Goal: Complete application form: Complete application form

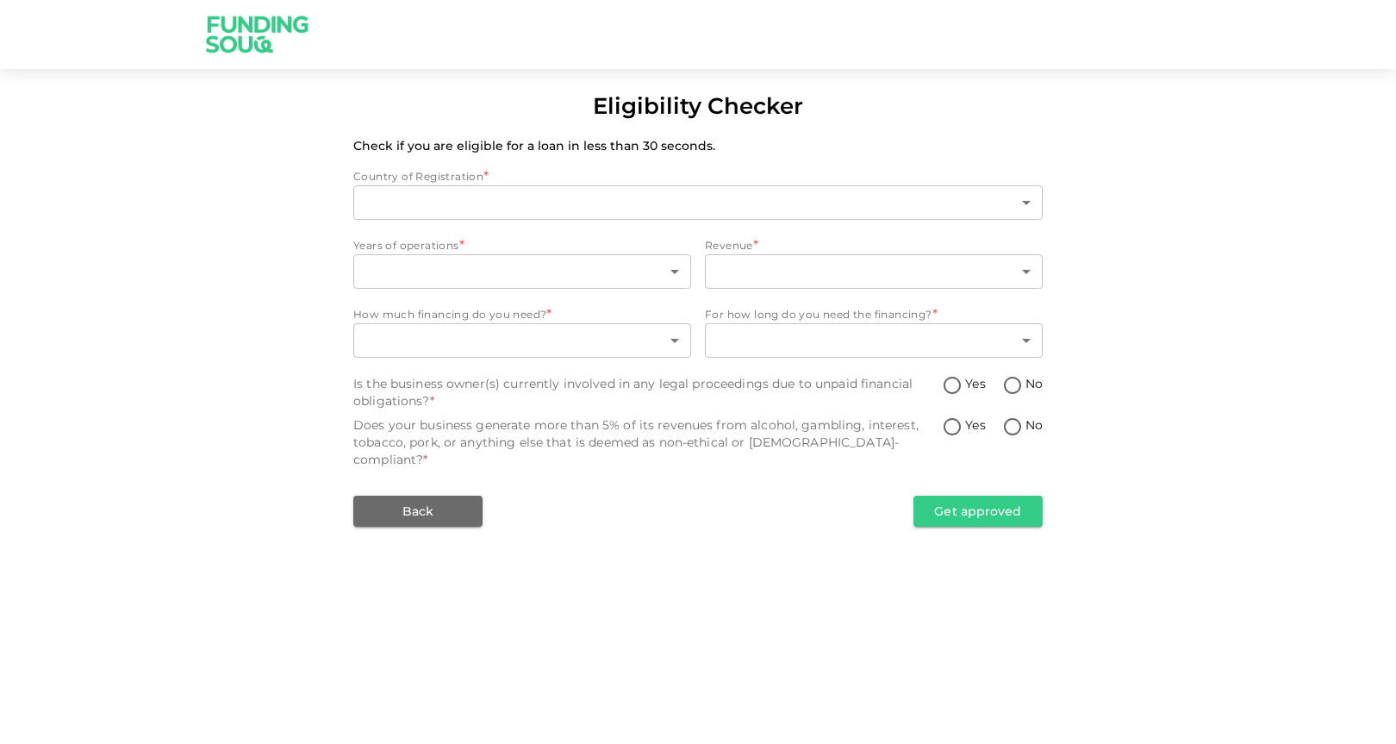
type input "1"
click at [587, 262] on body "Eligibility Checker Check if you are eligible for a loan in less than 30 second…" at bounding box center [698, 372] width 1396 height 744
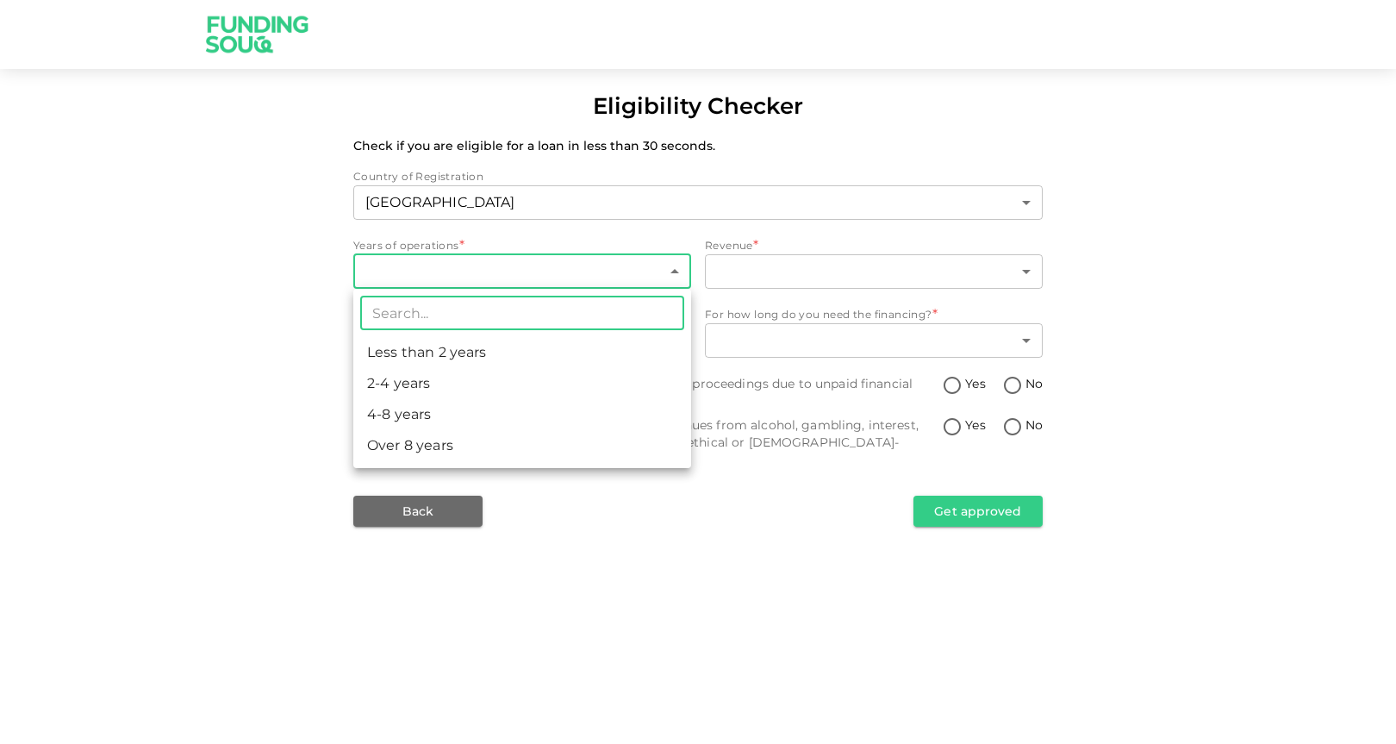
click at [507, 349] on li "Less than 2 years" at bounding box center [522, 352] width 338 height 31
type input "1"
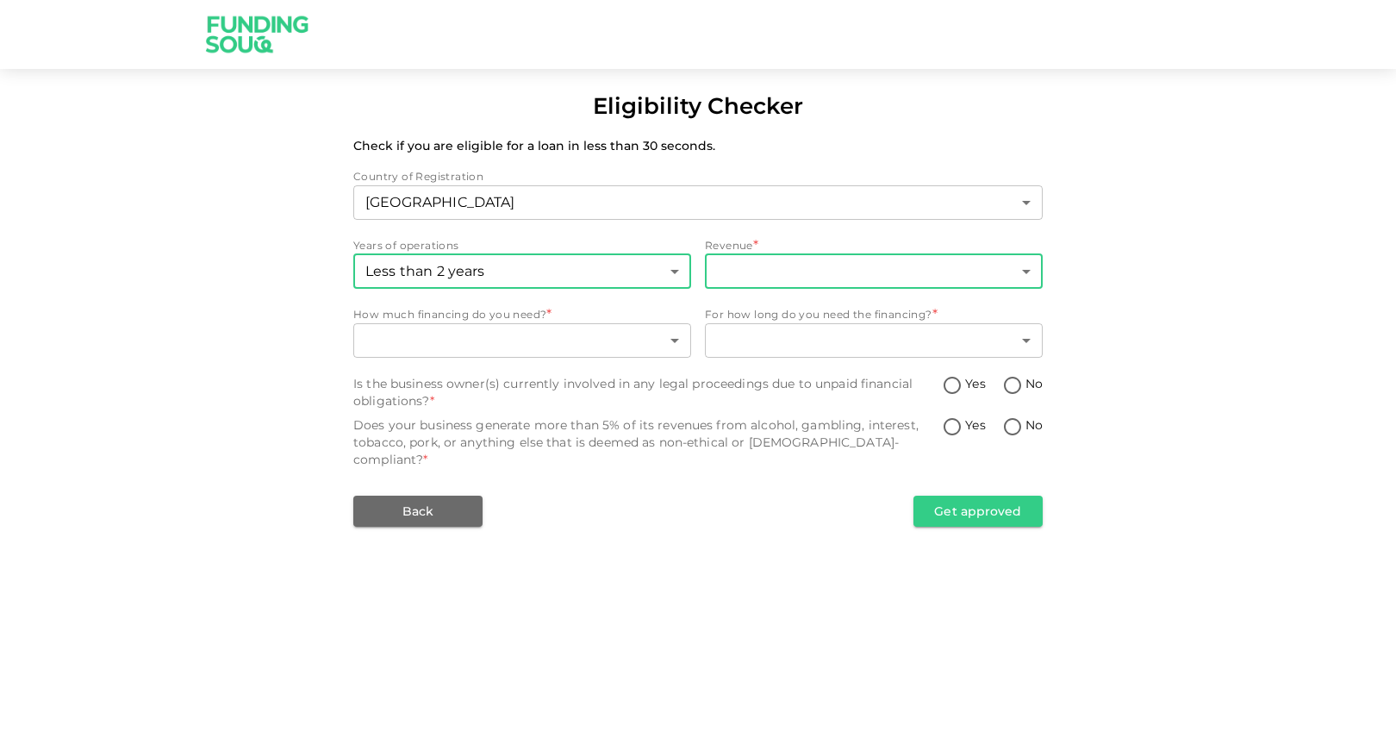
click at [736, 276] on body "Eligibility Checker Check if you are eligible for a loan in less than 30 second…" at bounding box center [698, 372] width 1396 height 744
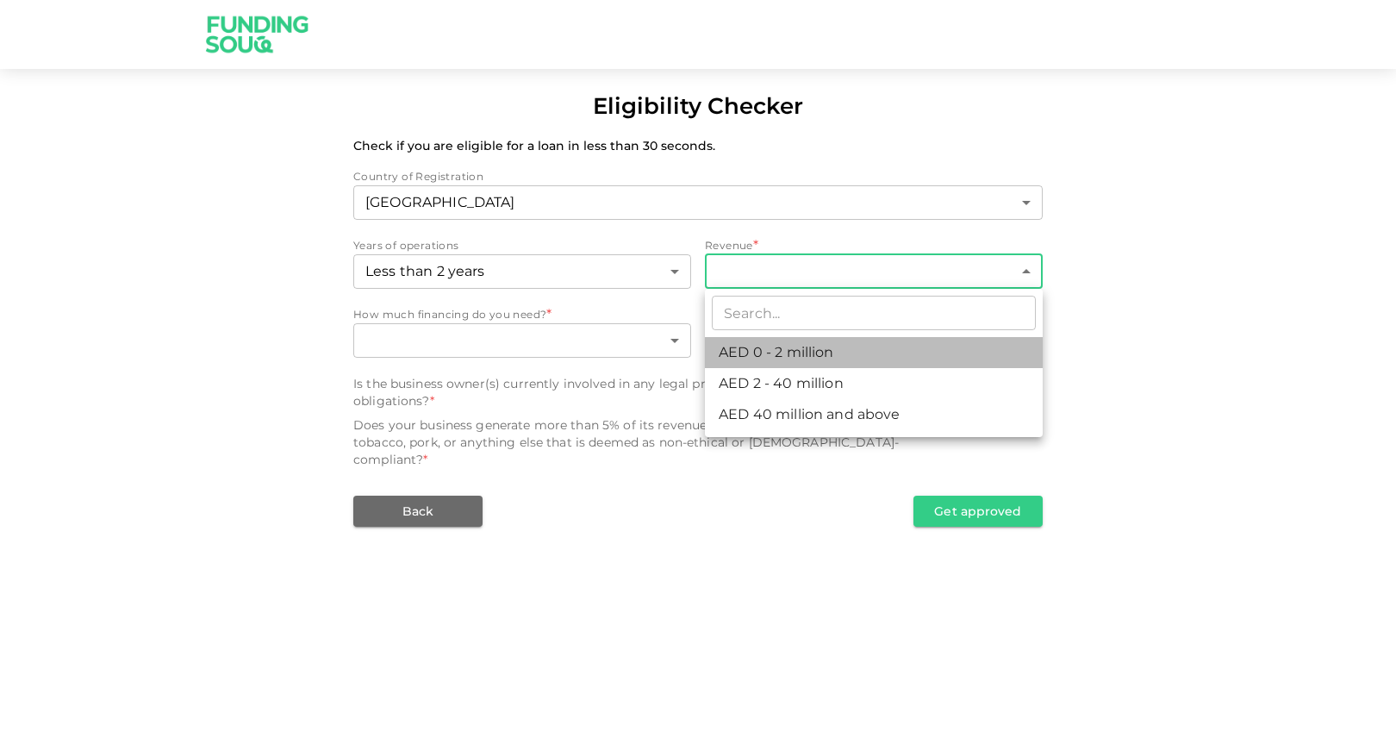
click at [737, 353] on li "AED 0 - 2 million" at bounding box center [874, 352] width 338 height 31
type input "1"
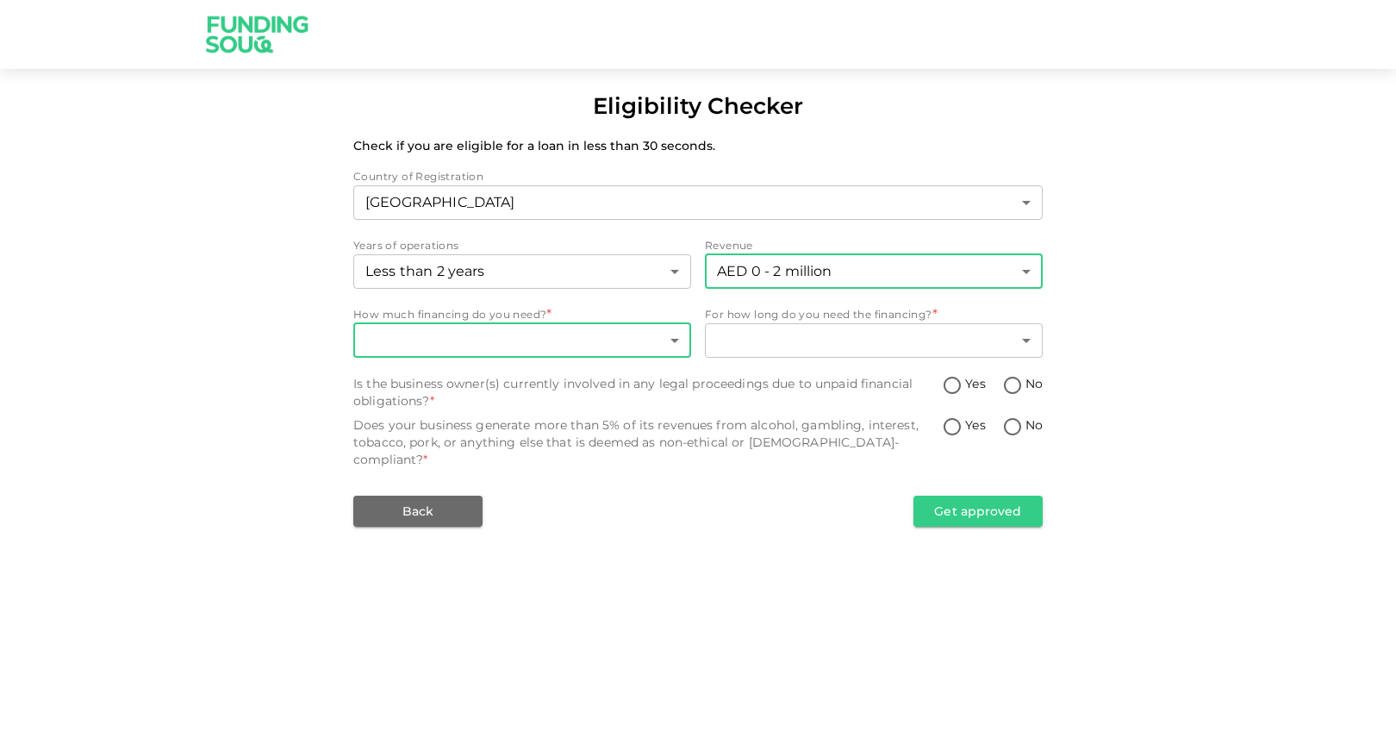
click at [619, 341] on body "Eligibility Checker Check if you are eligible for a loan in less than 30 second…" at bounding box center [698, 372] width 1396 height 744
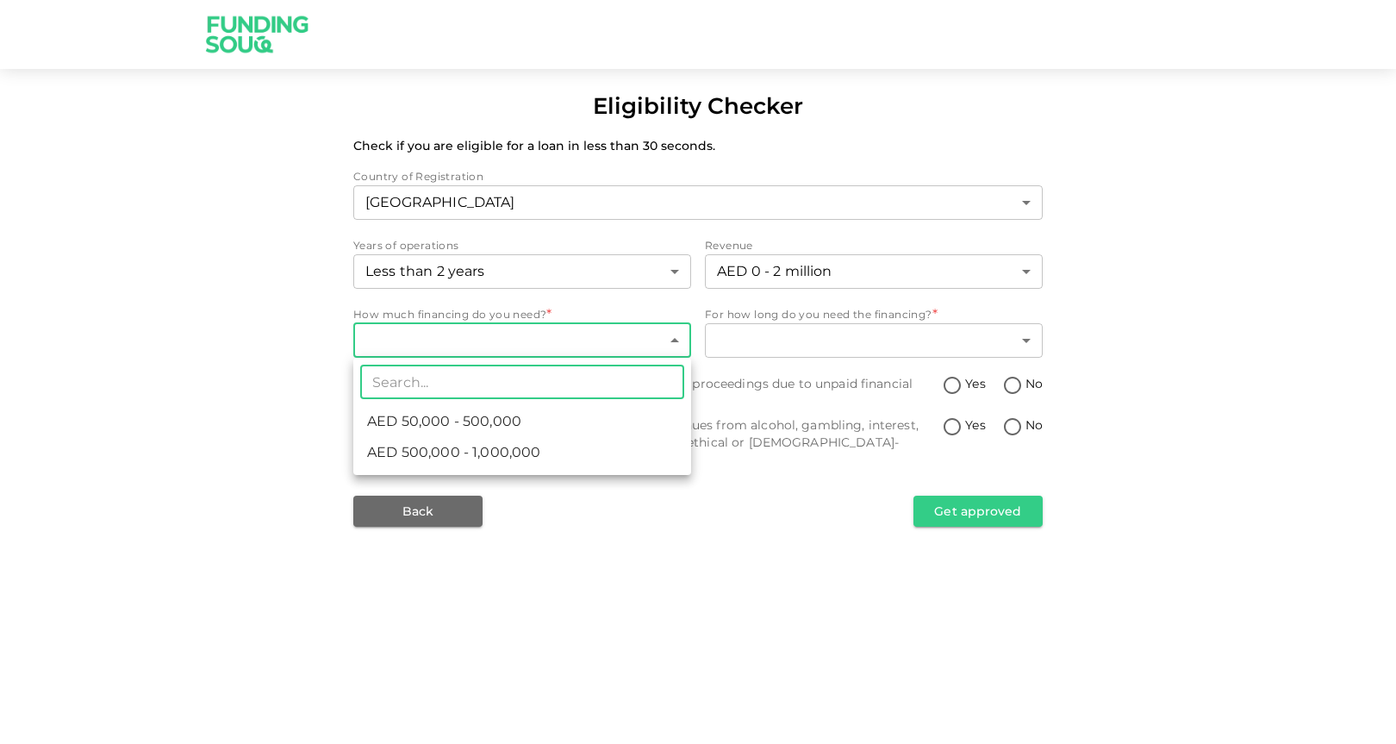
click at [582, 411] on li "AED 50,000 - 500,000" at bounding box center [522, 421] width 338 height 31
type input "1"
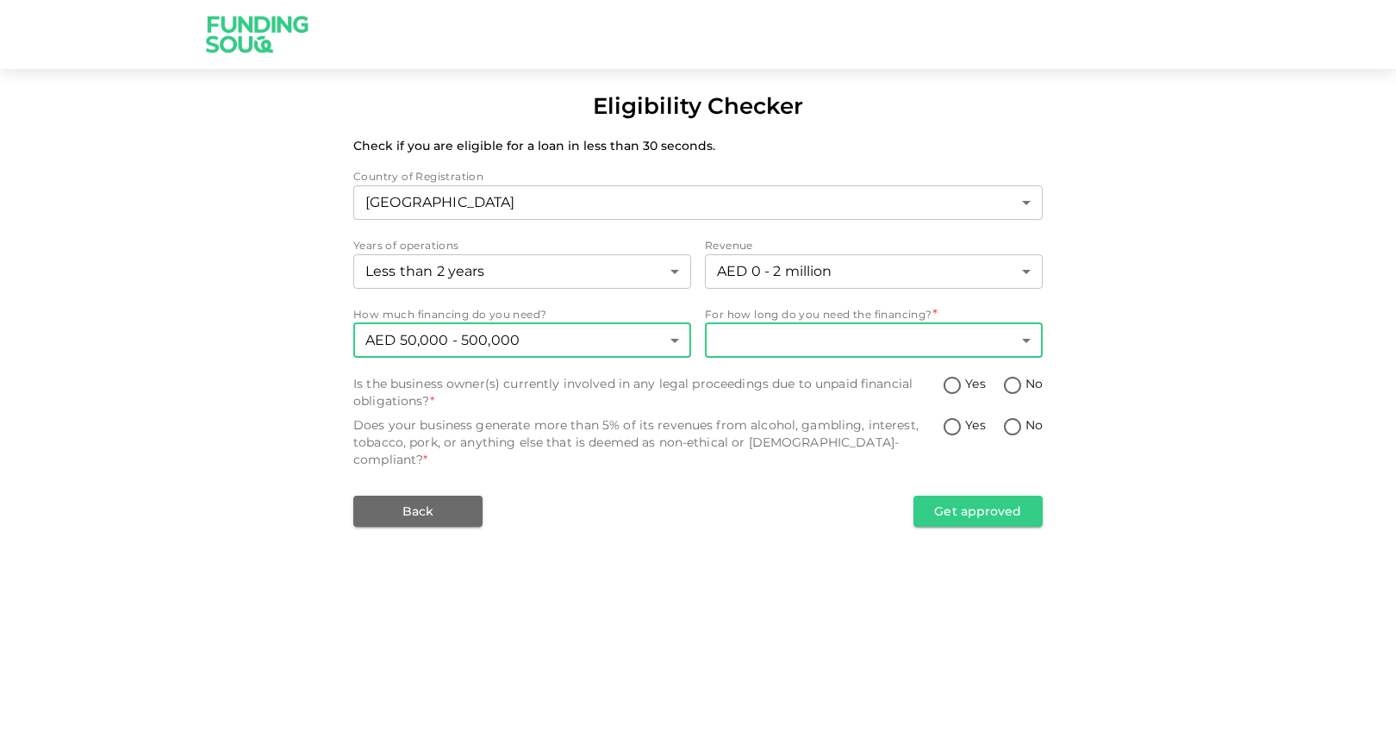
click at [752, 334] on body "Eligibility Checker Check if you are eligible for a loan in less than 30 second…" at bounding box center [698, 372] width 1396 height 744
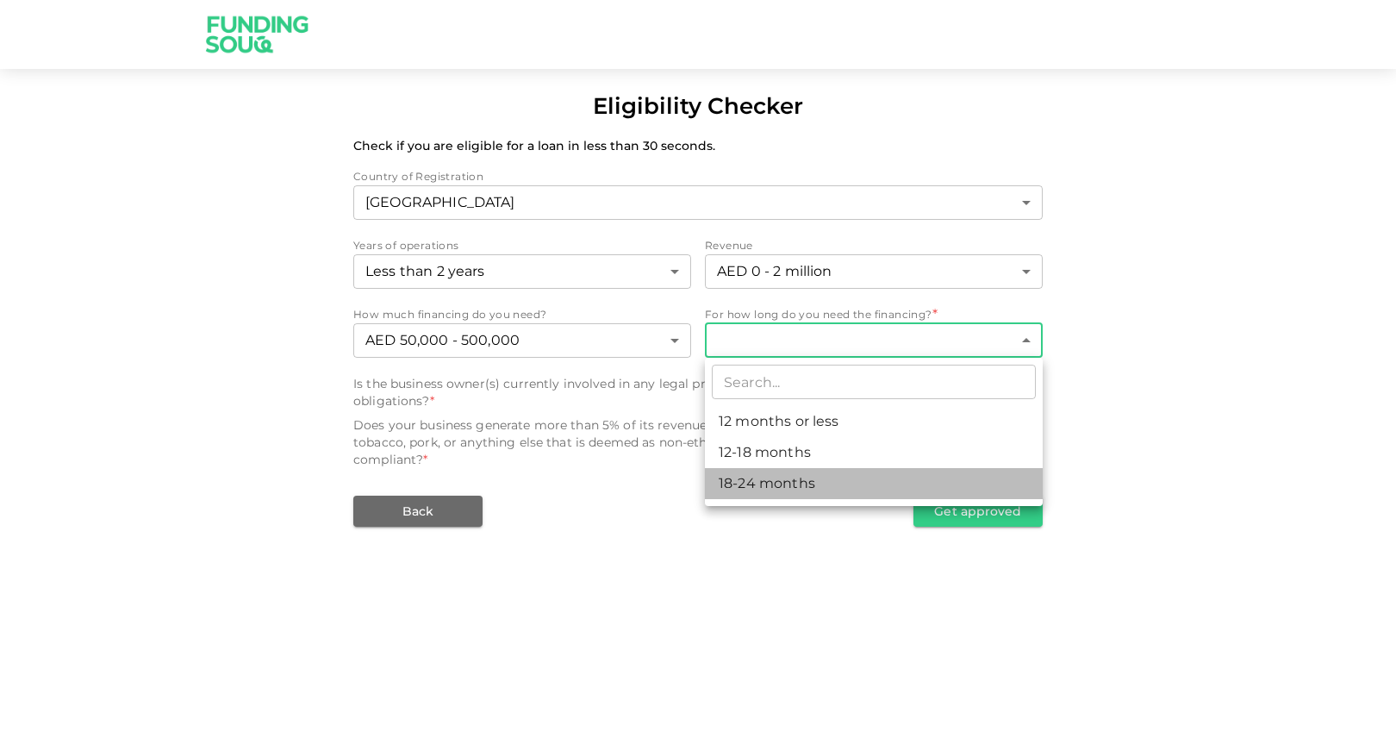
click at [755, 481] on li "18-24 months" at bounding box center [874, 483] width 338 height 31
type input "3"
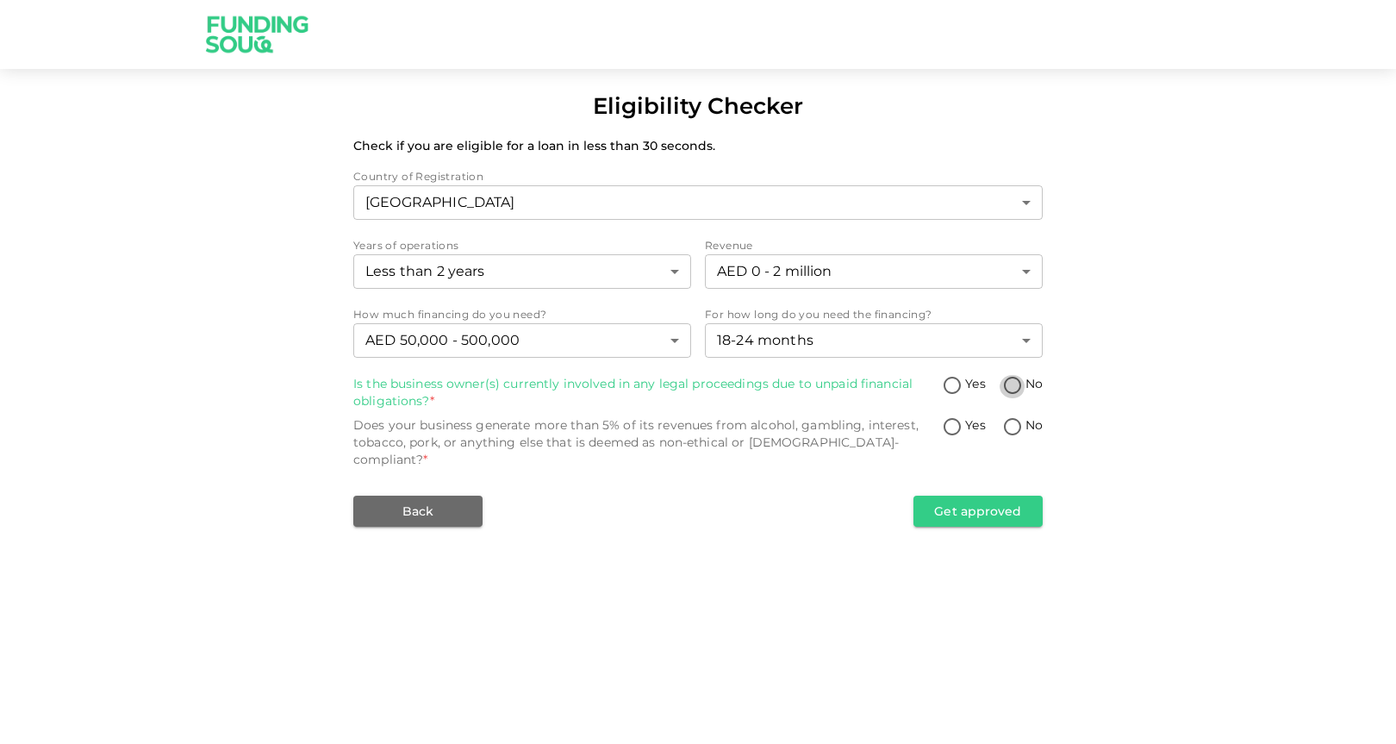
click at [1008, 384] on input "No" at bounding box center [1013, 386] width 26 height 23
radio input "true"
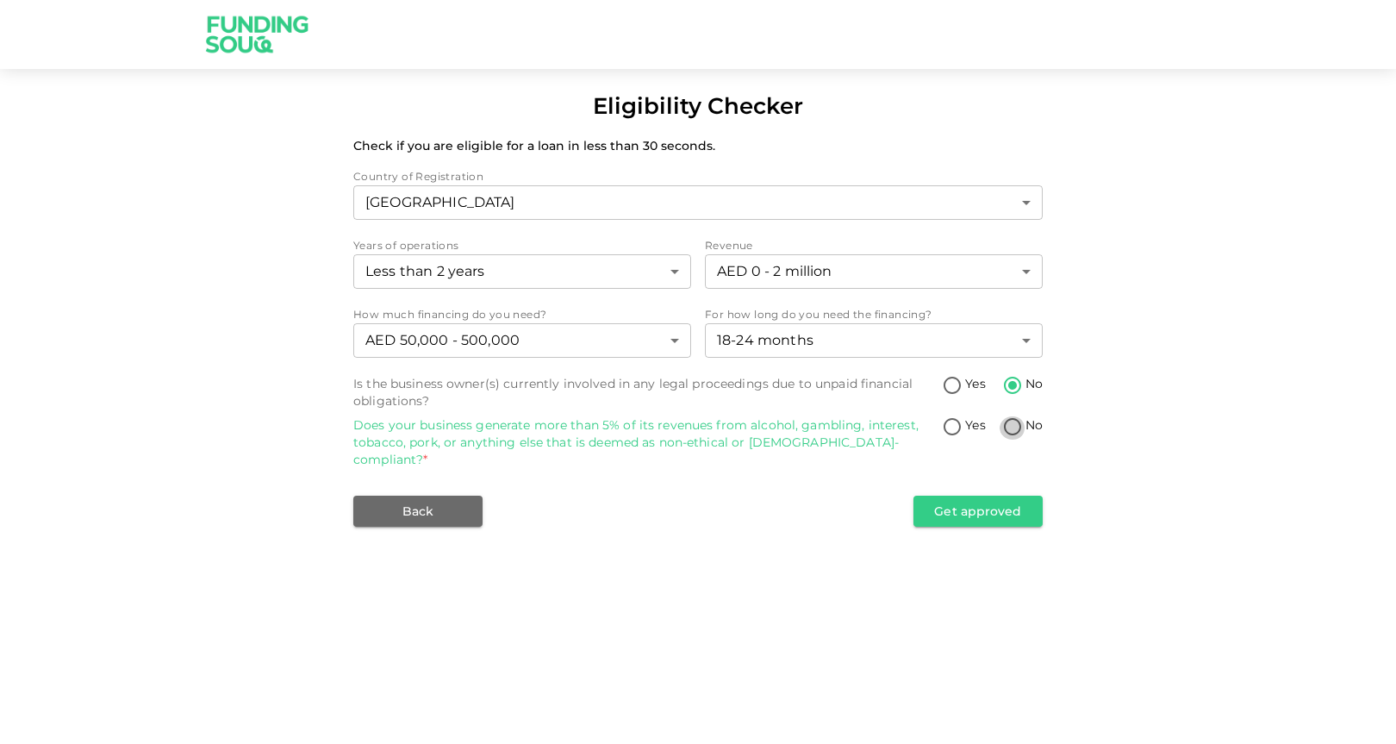
click at [1012, 428] on input "No" at bounding box center [1013, 427] width 26 height 23
radio input "true"
click at [970, 498] on button "Get approved" at bounding box center [978, 511] width 129 height 31
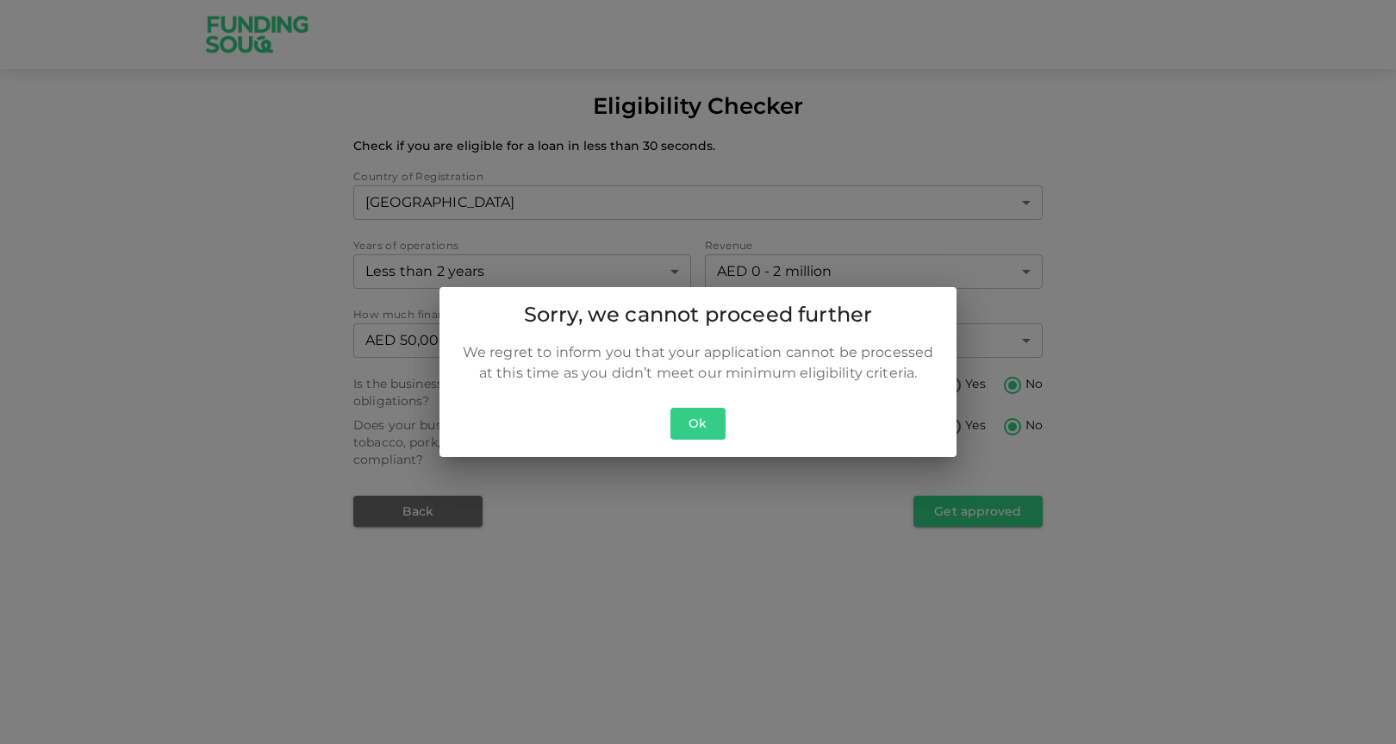
click at [711, 428] on button "Ok" at bounding box center [698, 424] width 55 height 32
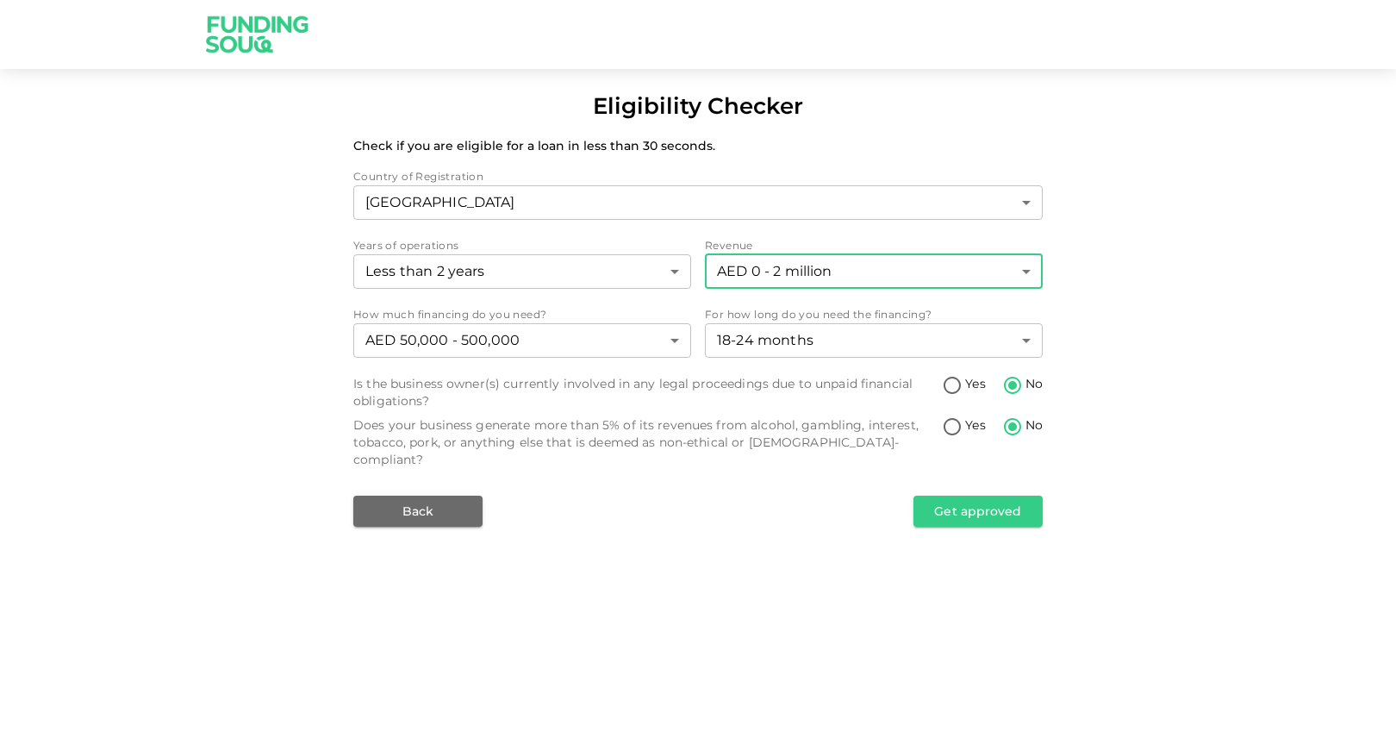
click at [764, 278] on body "Eligibility Checker Check if you are eligible for a loan in less than 30 second…" at bounding box center [698, 372] width 1396 height 744
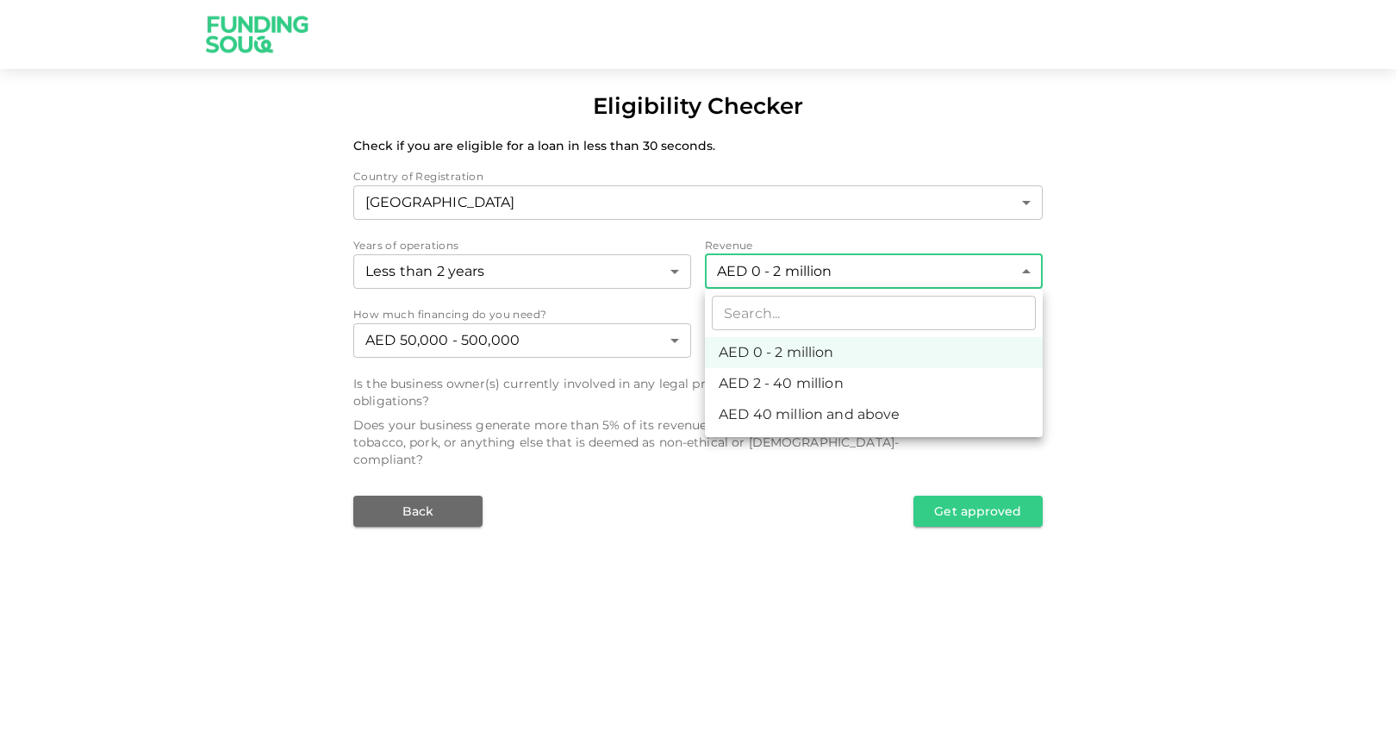
click at [764, 278] on div at bounding box center [698, 372] width 1396 height 744
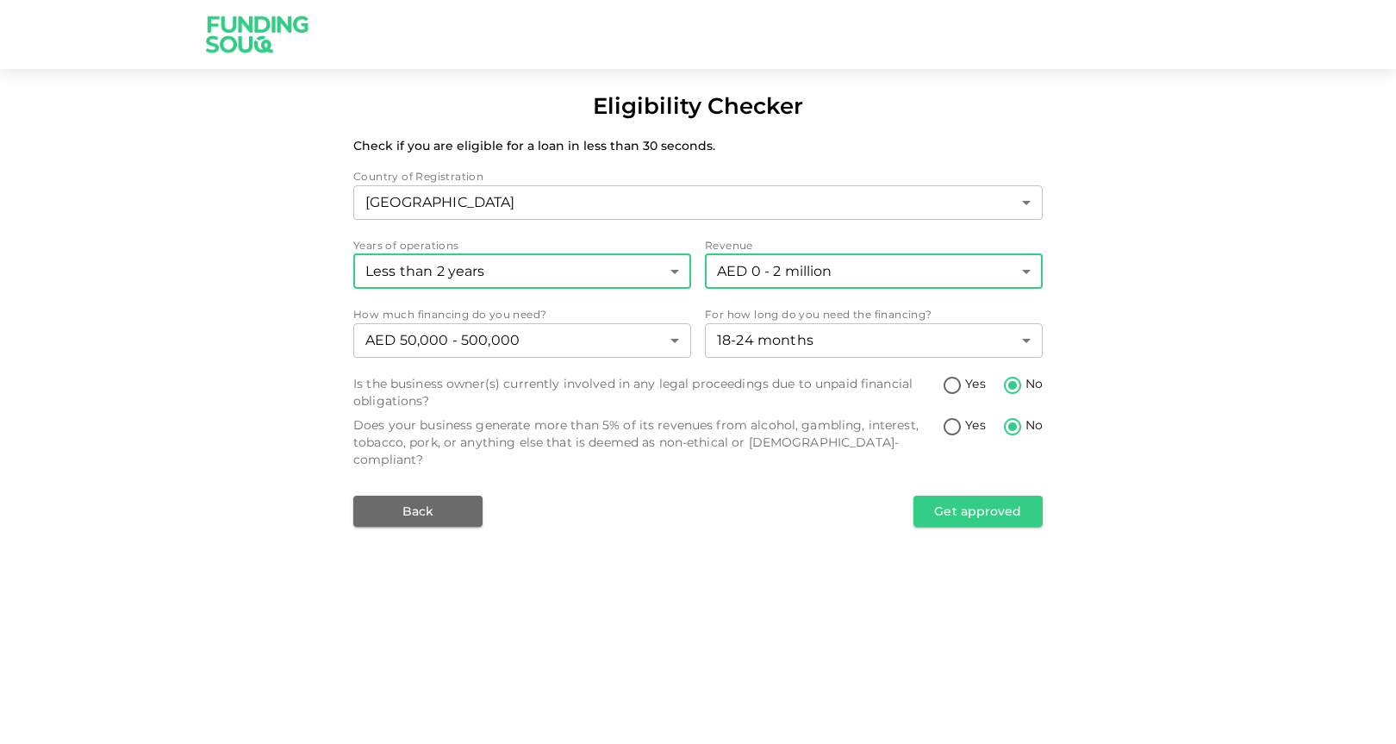
click at [620, 276] on body "Eligibility Checker Check if you are eligible for a loan in less than 30 second…" at bounding box center [698, 372] width 1396 height 744
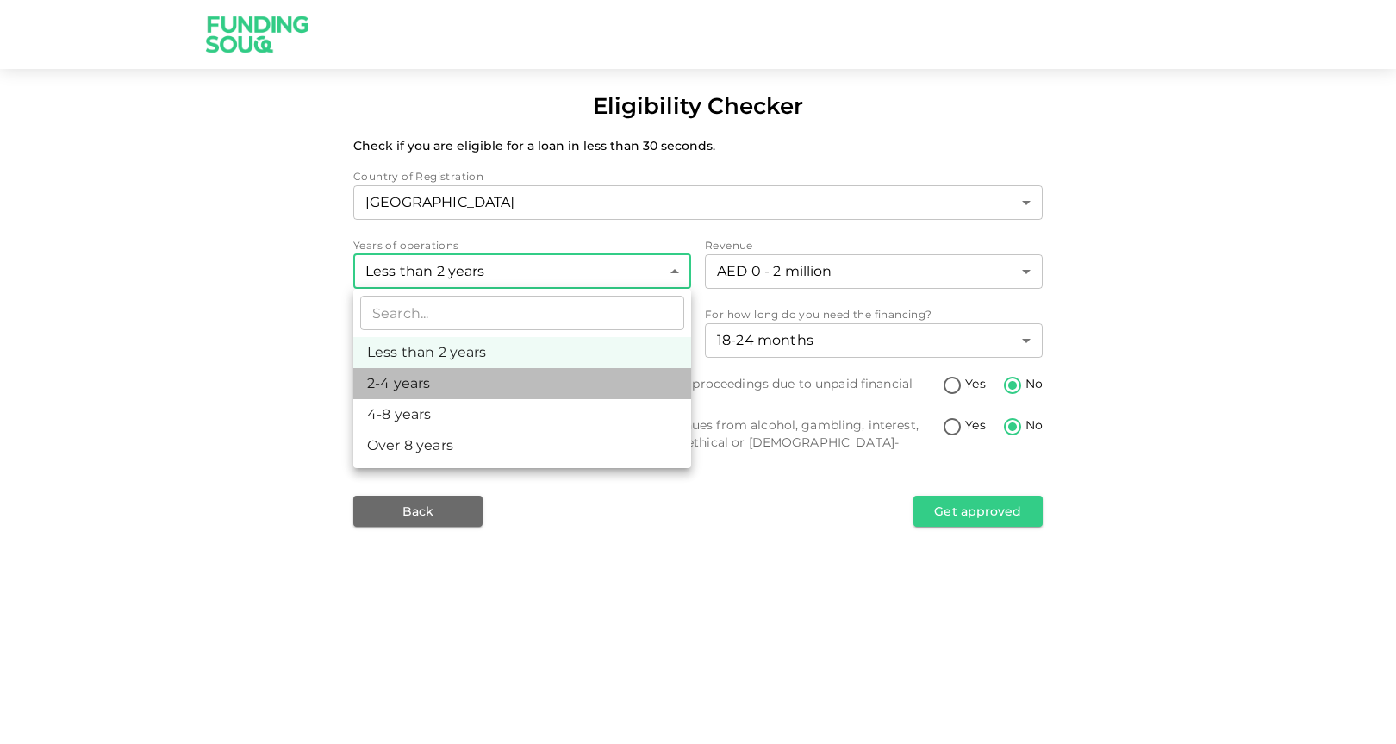
click at [601, 378] on li "2-4 years" at bounding box center [522, 383] width 338 height 31
type input "2"
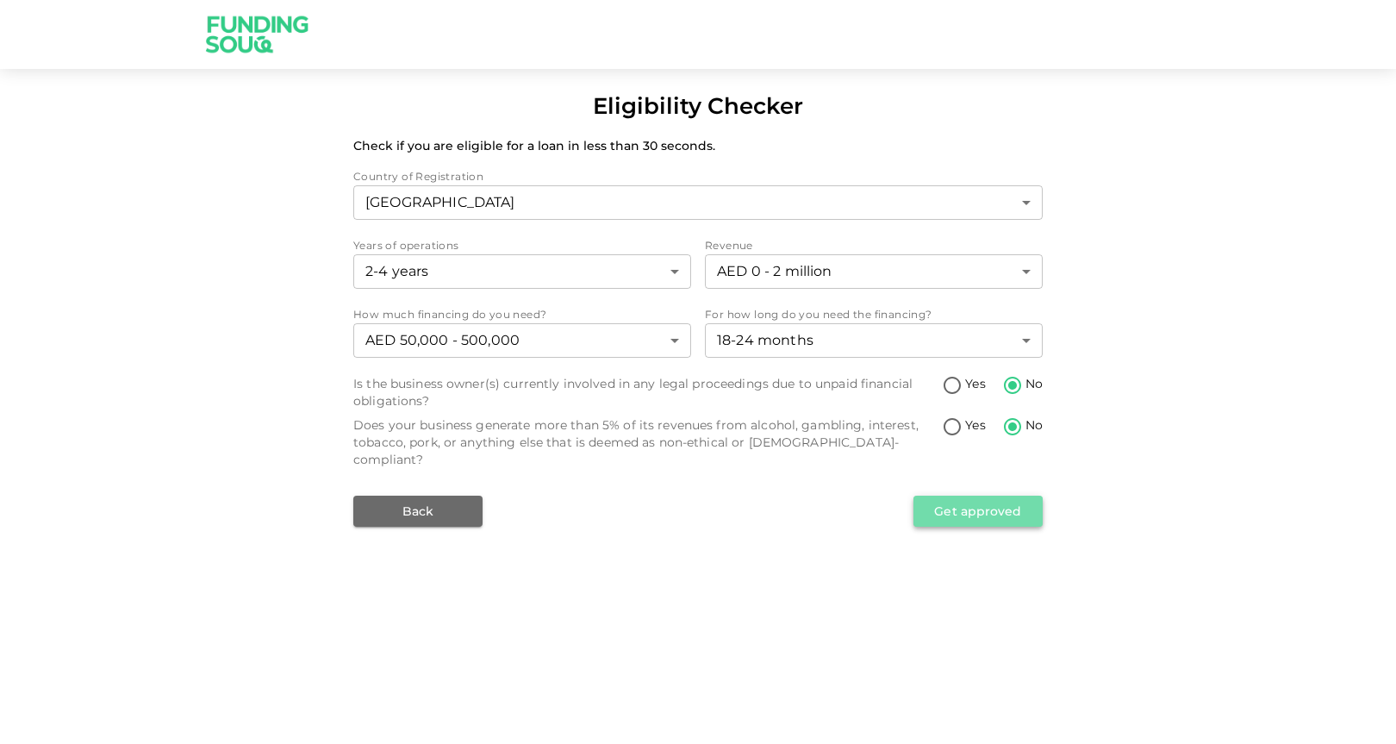
click at [978, 496] on button "Get approved" at bounding box center [978, 511] width 129 height 31
